Goal: Information Seeking & Learning: Learn about a topic

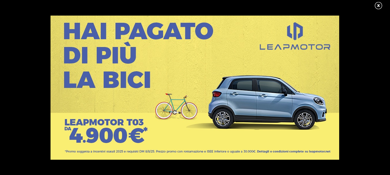
click at [379, 5] on link at bounding box center [382, 5] width 14 height 9
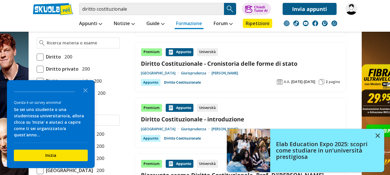
scroll to position [145, 0]
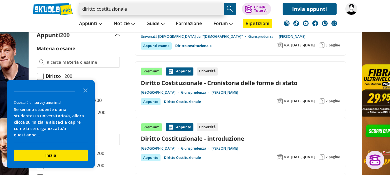
click at [139, 9] on input "diritto costituzionale" at bounding box center [151, 9] width 145 height 12
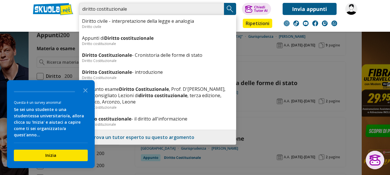
click at [132, 9] on input "diritto costituzionale" at bounding box center [151, 9] width 145 height 12
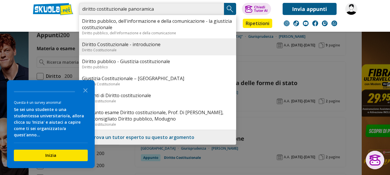
type input "diritto costituzionale panoramica"
click at [143, 45] on link "Diritto Costituzionale - introduzione" at bounding box center [157, 44] width 151 height 6
